Goal: Task Accomplishment & Management: Use online tool/utility

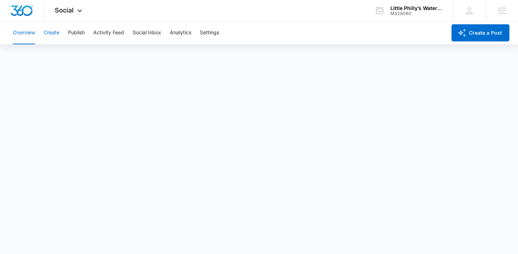
click at [55, 29] on button "Create" at bounding box center [52, 32] width 16 height 23
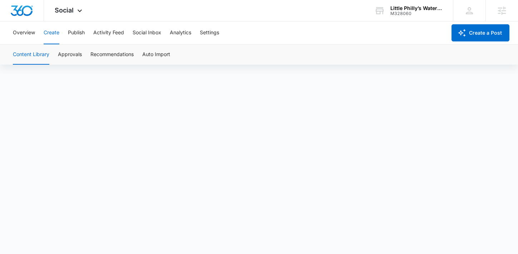
scroll to position [5, 0]
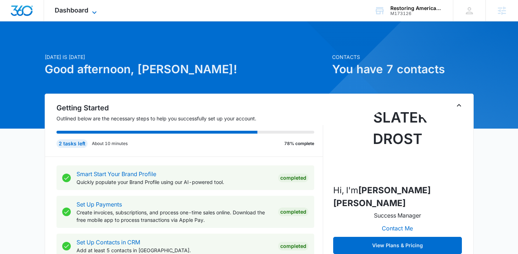
click at [82, 12] on span "Dashboard" at bounding box center [72, 10] width 34 height 8
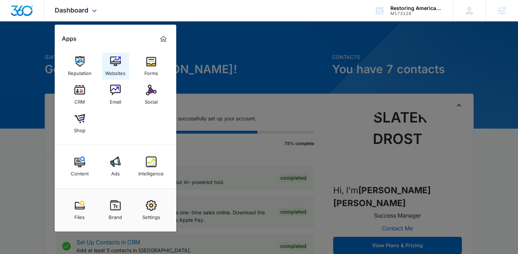
click at [115, 73] on div "Websites" at bounding box center [115, 71] width 20 height 9
